Goal: Information Seeking & Learning: Learn about a topic

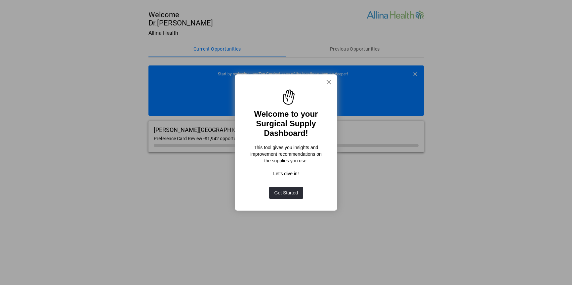
click at [326, 83] on button "×" at bounding box center [329, 82] width 6 height 11
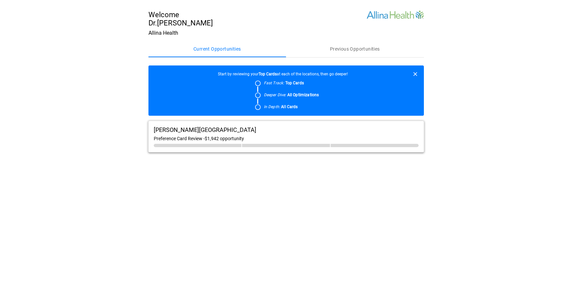
click at [319, 127] on div "[PERSON_NAME][GEOGRAPHIC_DATA]" at bounding box center [286, 129] width 265 height 7
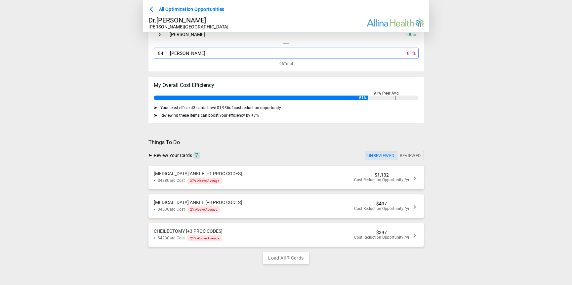
scroll to position [63, 0]
click at [320, 182] on div "[MEDICAL_DATA] ANKLE [+1 PROC CODES] $488 Card Cost 27 % Above Average $1,132 C…" at bounding box center [285, 177] width 275 height 23
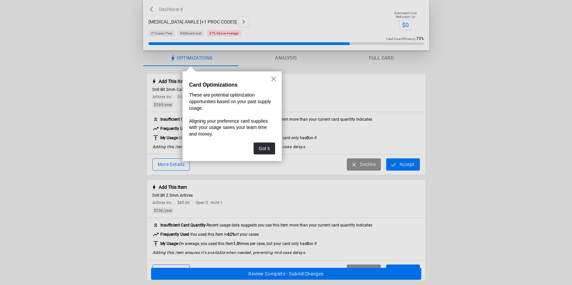
click at [274, 79] on button "×" at bounding box center [273, 78] width 6 height 11
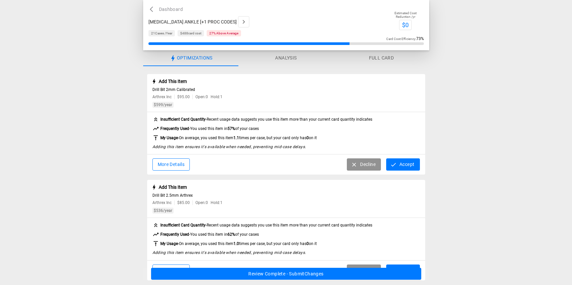
click at [289, 60] on button "Analysis" at bounding box center [285, 58] width 95 height 16
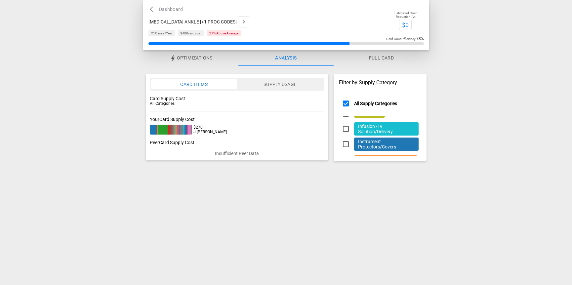
scroll to position [89, 0]
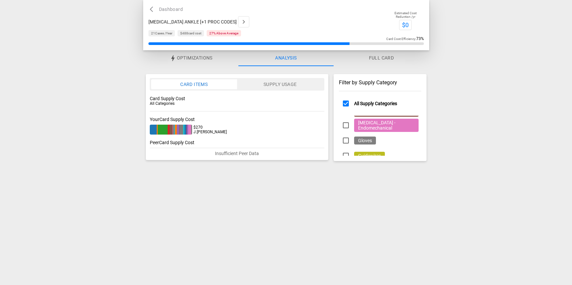
click at [293, 85] on button "Supply Usage" at bounding box center [280, 84] width 86 height 10
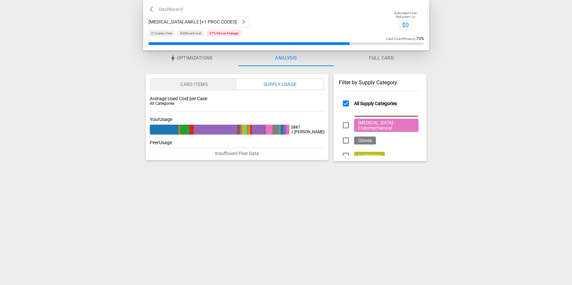
click at [220, 86] on button "Card Items" at bounding box center [194, 84] width 86 height 10
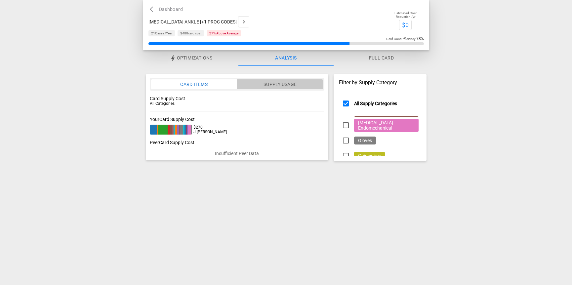
click at [249, 83] on button "Supply Usage" at bounding box center [280, 84] width 86 height 10
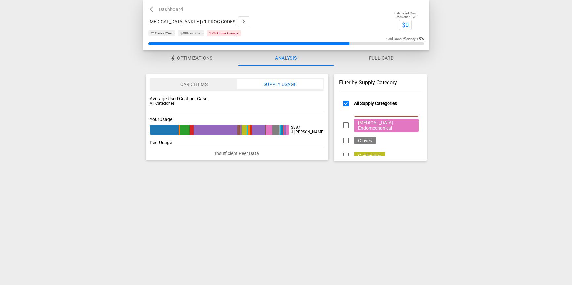
click at [168, 16] on div "Dashboard [MEDICAL_DATA] ANKLE [+1 PROC CODES] 21 Cases /Year $488 card cost 27…" at bounding box center [267, 20] width 239 height 31
click at [168, 12] on button "Dashboard" at bounding box center [166, 9] width 37 height 8
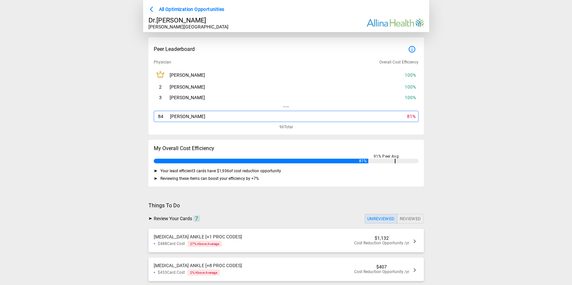
scroll to position [63, 0]
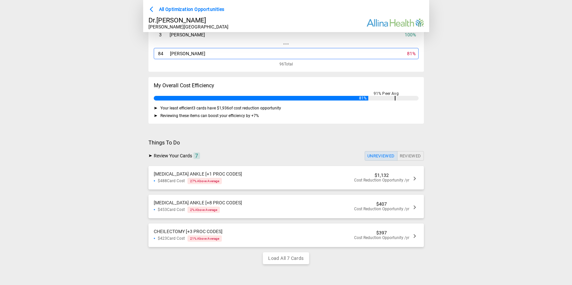
click at [244, 210] on div "[MEDICAL_DATA] ANKLE [+8 PROC CODES] $453 Card Cost 2 % Above Average $407 Cost…" at bounding box center [285, 206] width 275 height 23
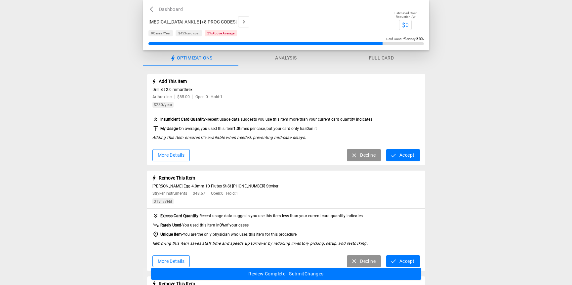
click at [294, 51] on button "Analysis" at bounding box center [285, 58] width 95 height 16
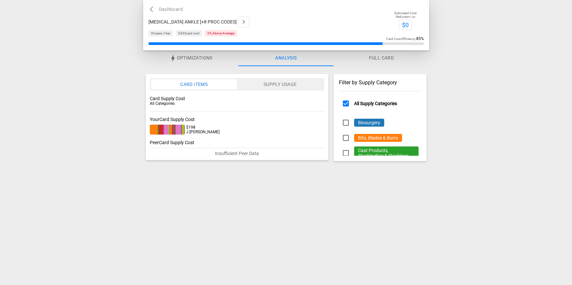
click at [294, 87] on button "Supply Usage" at bounding box center [280, 84] width 86 height 10
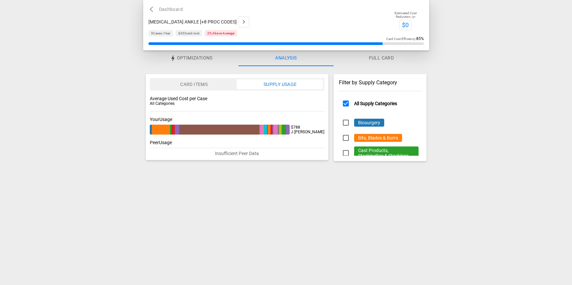
click at [212, 84] on button "Card Items" at bounding box center [194, 84] width 86 height 10
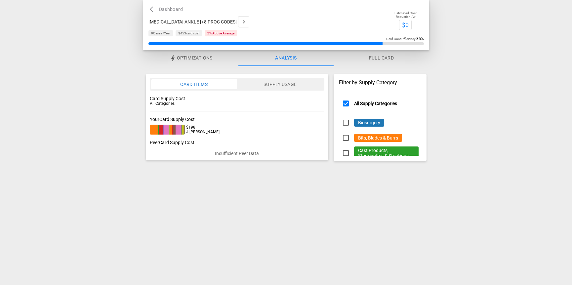
click at [262, 86] on button "Supply Usage" at bounding box center [280, 84] width 86 height 10
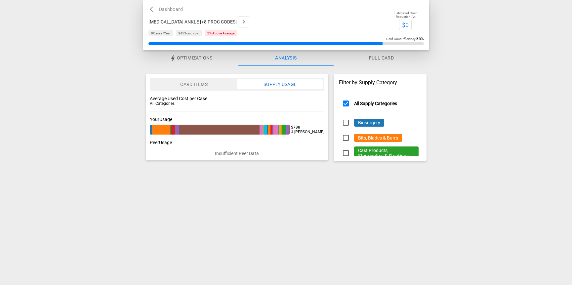
click at [208, 80] on button "Card Items" at bounding box center [194, 84] width 86 height 10
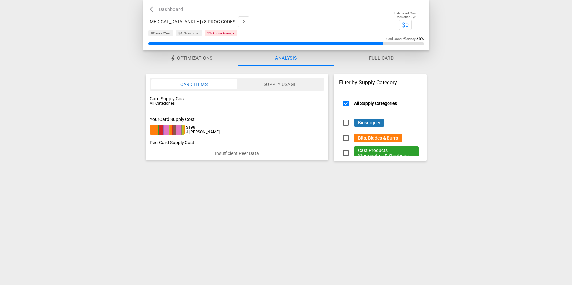
click at [292, 82] on button "Supply Usage" at bounding box center [280, 84] width 86 height 10
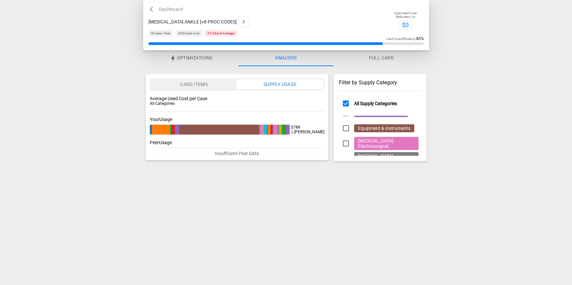
scroll to position [67, 0]
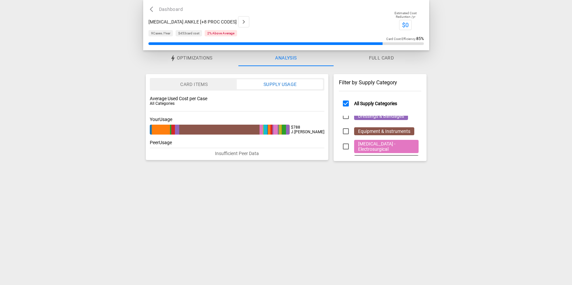
click at [161, 7] on button "Dashboard" at bounding box center [166, 9] width 37 height 8
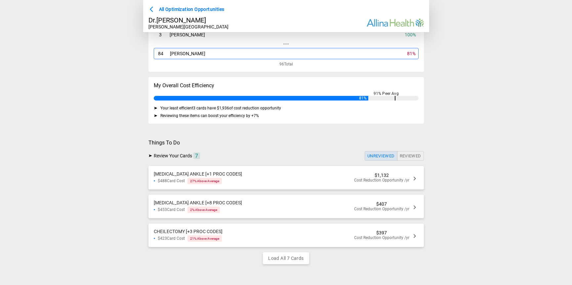
click at [268, 259] on button "Load All 7 Cards" at bounding box center [286, 258] width 46 height 12
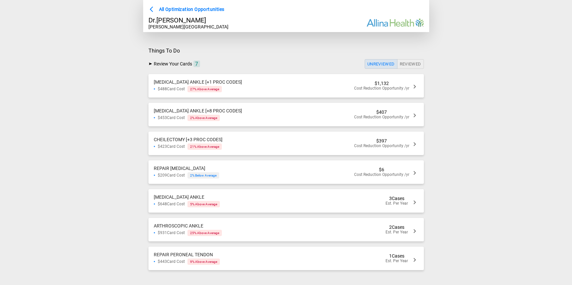
scroll to position [158, 0]
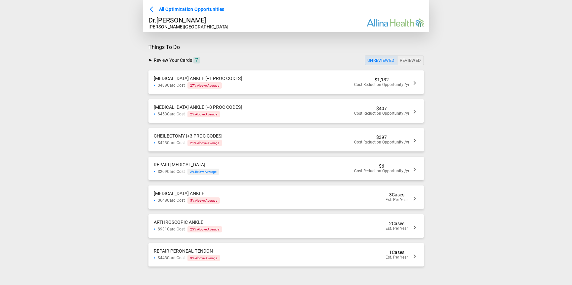
click at [257, 145] on div "CHEILECTOMY [+3 PROC CODES] $423 Card Cost 21 % Above Average $397 Cost Reducti…" at bounding box center [285, 139] width 275 height 23
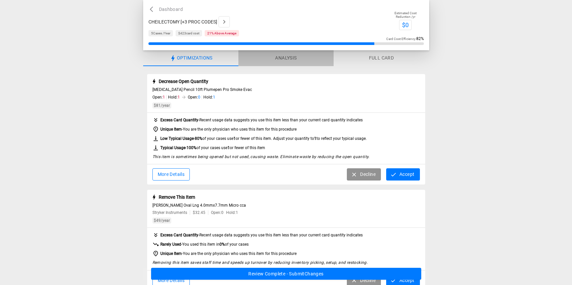
click at [275, 64] on button "Analysis" at bounding box center [285, 58] width 95 height 16
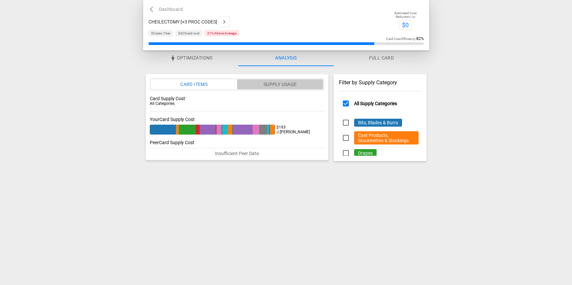
click at [305, 82] on button "Supply Usage" at bounding box center [280, 84] width 86 height 10
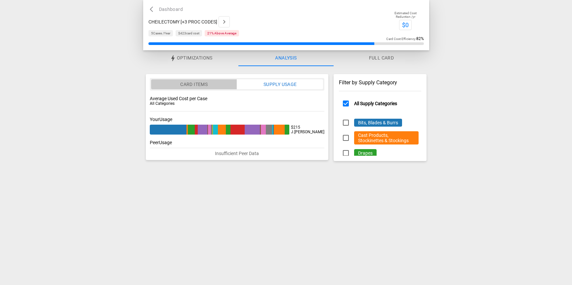
click at [204, 87] on button "Card Items" at bounding box center [194, 84] width 86 height 10
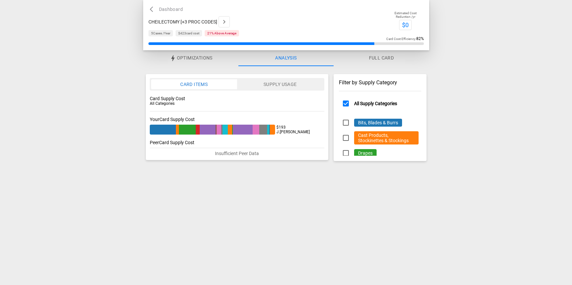
click at [102, 132] on div at bounding box center [71, 84] width 143 height 169
click at [168, 10] on button "Dashboard" at bounding box center [166, 9] width 37 height 8
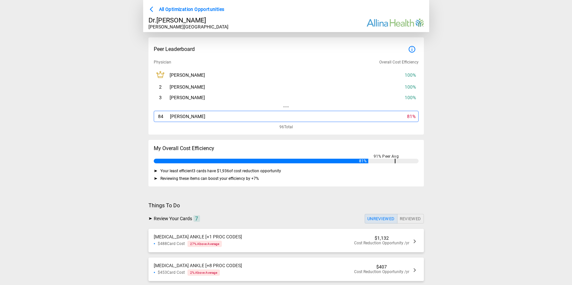
scroll to position [66, 0]
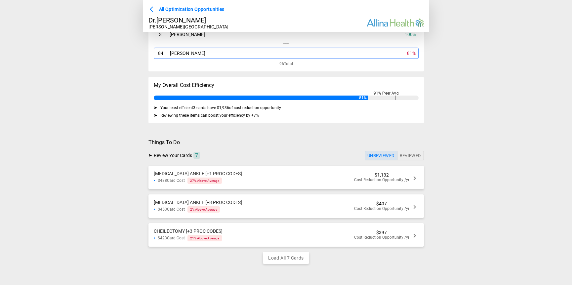
click at [239, 178] on div "$488 Card Cost 27 % Above Average" at bounding box center [198, 181] width 88 height 6
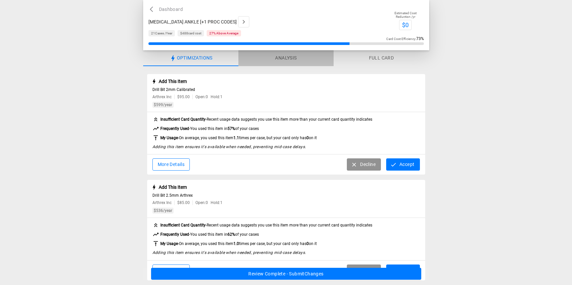
click at [271, 58] on button "Analysis" at bounding box center [285, 58] width 95 height 16
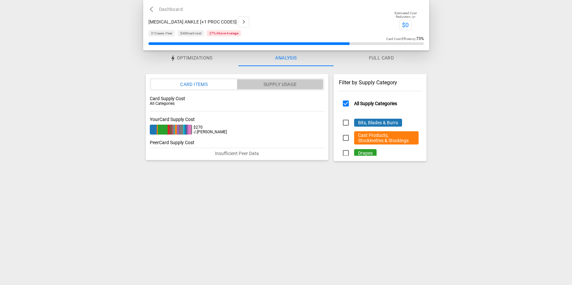
click at [260, 89] on button "Supply Usage" at bounding box center [280, 84] width 86 height 10
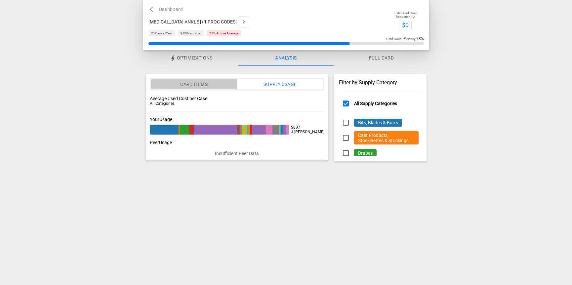
click at [209, 85] on button "Card Items" at bounding box center [194, 84] width 86 height 10
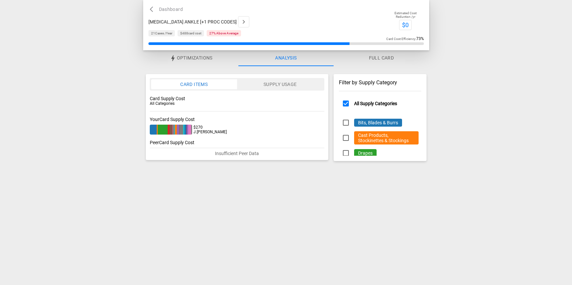
type button "card_items"
click at [295, 88] on button "Supply Usage" at bounding box center [280, 84] width 86 height 10
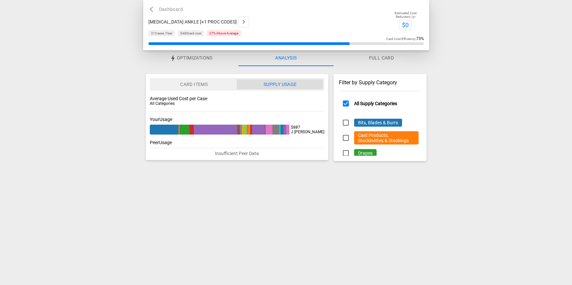
type button "supply_usage"
click at [221, 86] on button "Card Items" at bounding box center [194, 84] width 86 height 10
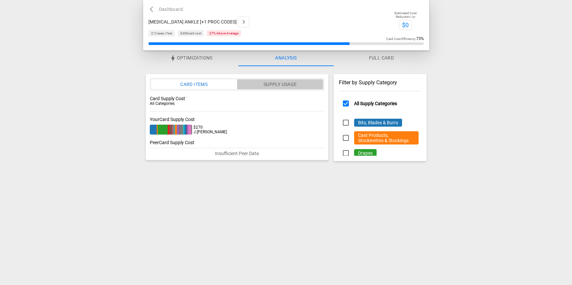
click at [292, 84] on button "Supply Usage" at bounding box center [280, 84] width 86 height 10
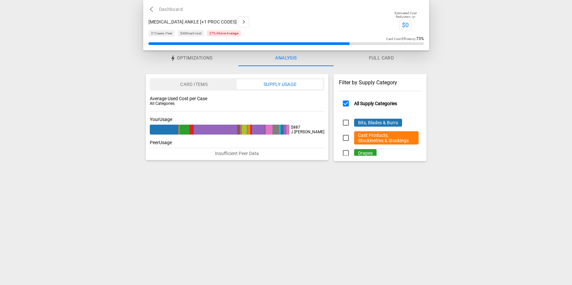
click at [223, 77] on div "Card Items Supply Usage Average Used Cost per Case All Categories Your Usage $8…" at bounding box center [237, 117] width 183 height 86
click at [222, 83] on button "Card Items" at bounding box center [194, 84] width 86 height 10
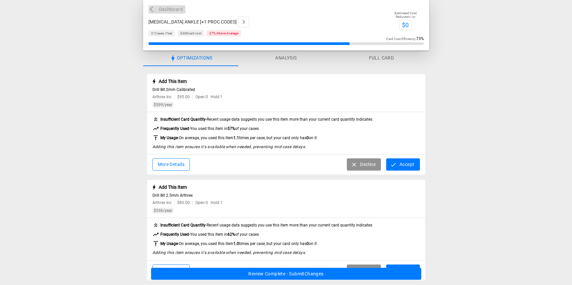
click at [175, 9] on button "Dashboard" at bounding box center [166, 9] width 37 height 8
